Goal: Information Seeking & Learning: Check status

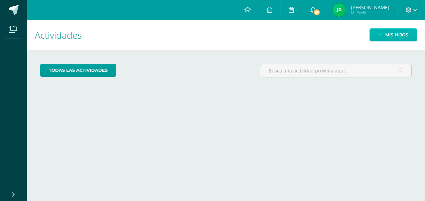
click at [395, 39] on span "Mis hijos" at bounding box center [396, 35] width 23 height 12
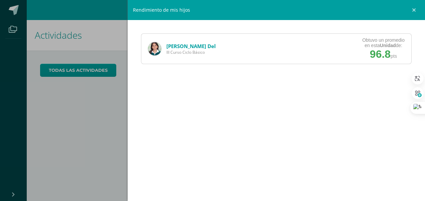
click at [175, 45] on link "[PERSON_NAME] Del" at bounding box center [190, 46] width 49 height 7
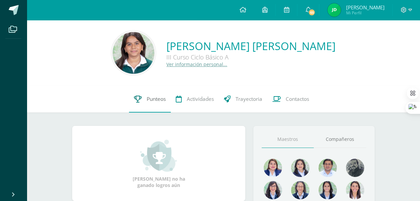
click at [153, 105] on link "Punteos" at bounding box center [150, 99] width 42 height 27
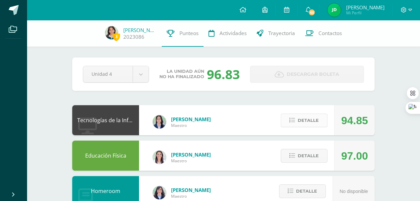
click at [321, 122] on button "Detalle" at bounding box center [304, 121] width 47 height 14
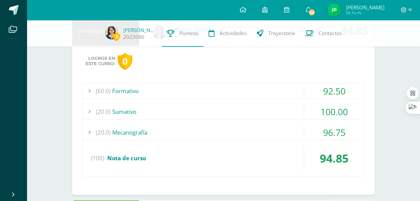
scroll to position [91, 0]
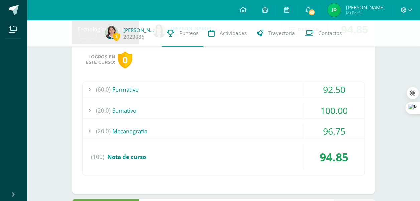
click at [267, 125] on div "(20.0) Mecanografía" at bounding box center [224, 131] width 282 height 15
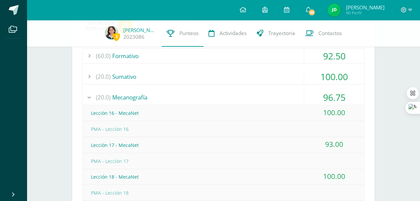
scroll to position [122, 0]
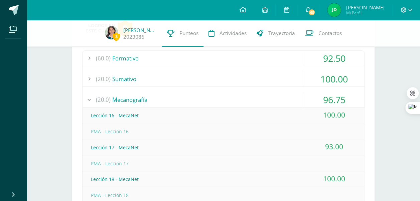
click at [257, 70] on div "(60.0) Formativo 92.50 Investigación APA 85.00" at bounding box center [223, 160] width 282 height 221
click at [257, 73] on div "(20.0) Sumativo" at bounding box center [224, 79] width 282 height 15
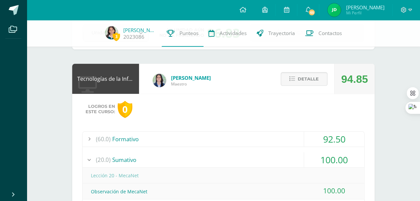
scroll to position [41, 0]
click at [306, 78] on span "Detalle" at bounding box center [308, 79] width 21 height 12
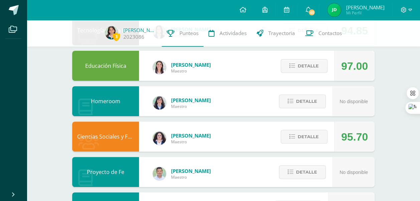
scroll to position [119, 0]
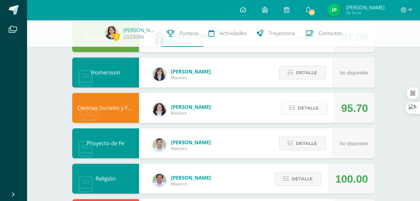
click at [312, 111] on span "Detalle" at bounding box center [308, 108] width 21 height 12
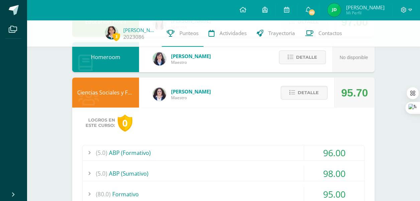
scroll to position [116, 0]
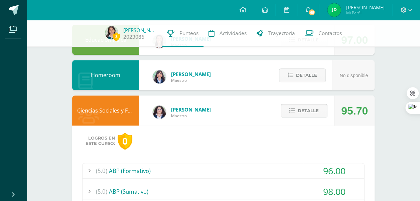
click at [315, 110] on span "Detalle" at bounding box center [308, 111] width 21 height 12
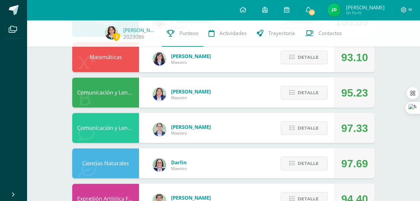
scroll to position [262, 0]
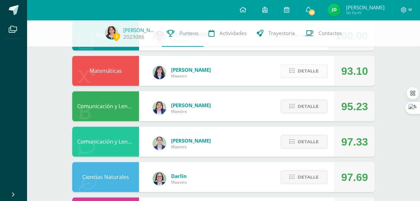
click at [300, 72] on span "Detalle" at bounding box center [308, 71] width 21 height 12
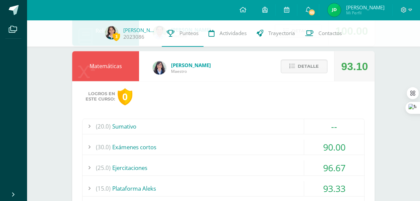
scroll to position [256, 0]
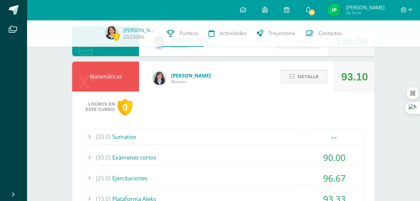
click at [299, 72] on span "Detalle" at bounding box center [308, 76] width 21 height 12
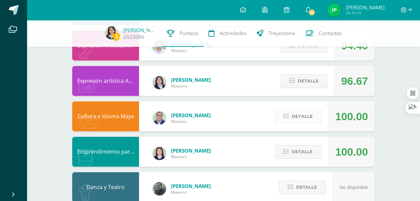
scroll to position [443, 0]
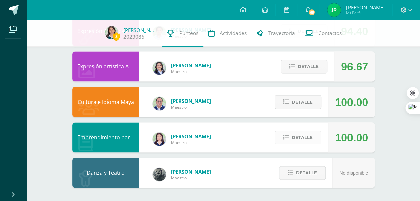
click at [309, 135] on span "Detalle" at bounding box center [302, 137] width 21 height 12
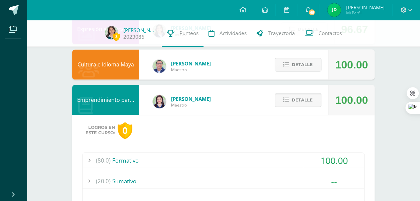
scroll to position [510, 0]
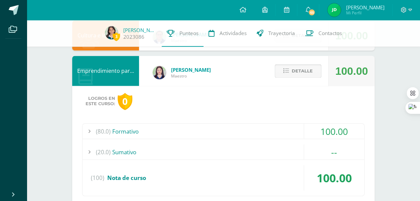
click at [286, 72] on icon at bounding box center [286, 71] width 6 height 6
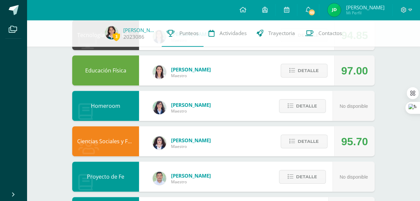
scroll to position [0, 0]
